Goal: Find specific page/section: Find specific page/section

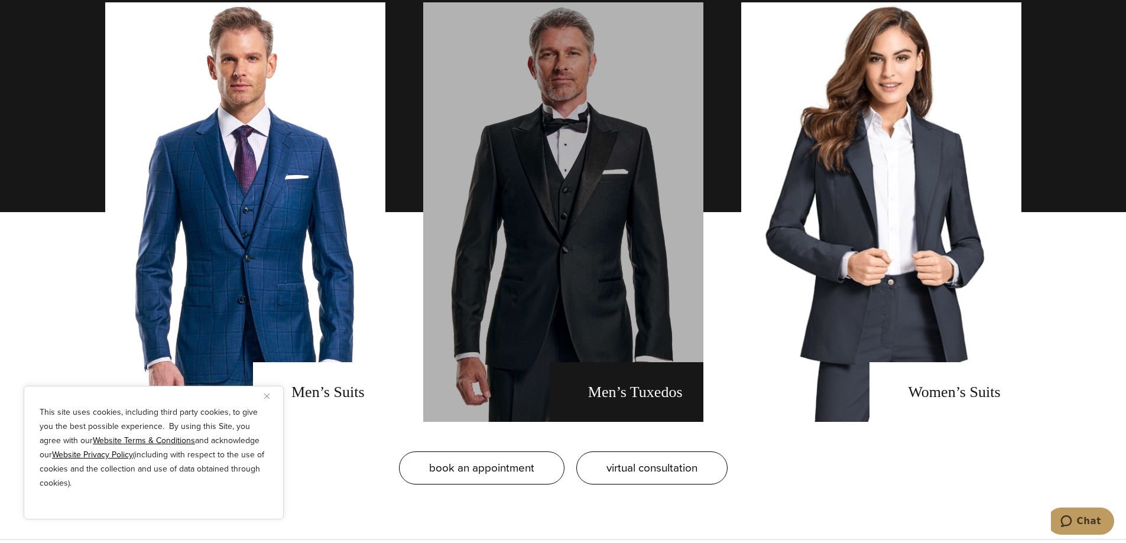
scroll to position [946, 0]
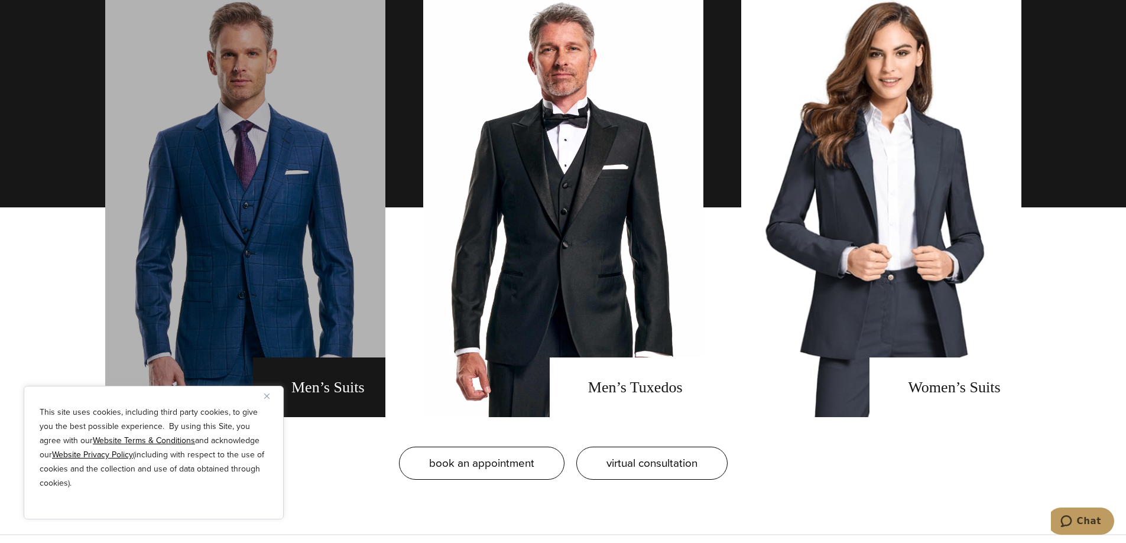
click at [232, 188] on link "men's suits" at bounding box center [245, 208] width 280 height 420
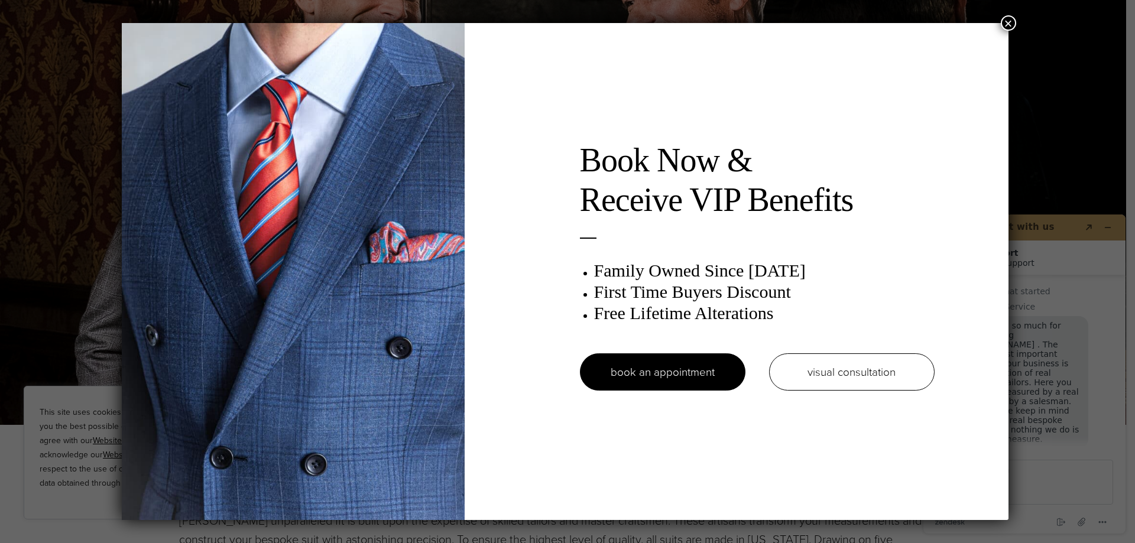
click at [1009, 27] on button "×" at bounding box center [1007, 22] width 15 height 15
